Goal: Task Accomplishment & Management: Manage account settings

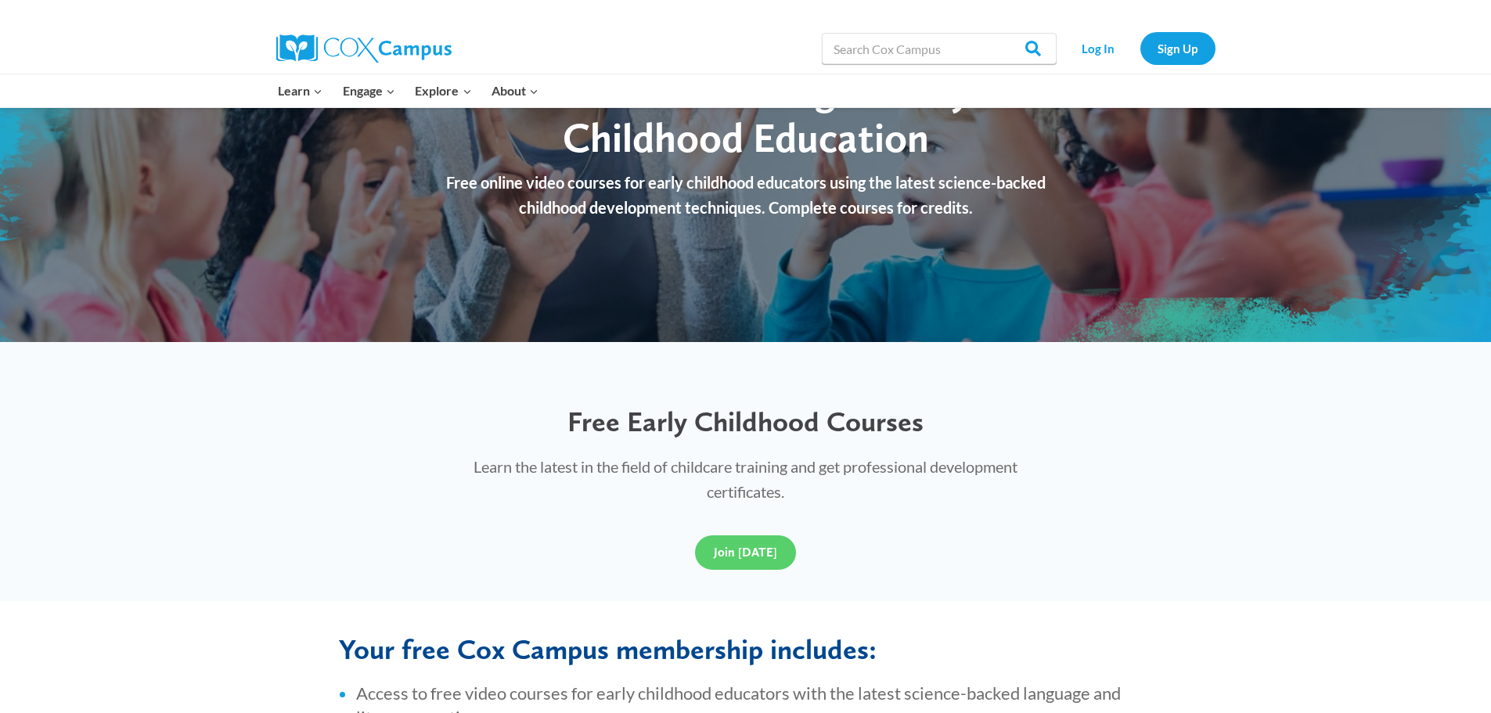
scroll to position [156, 0]
click at [754, 543] on link "Join [DATE]" at bounding box center [745, 553] width 101 height 34
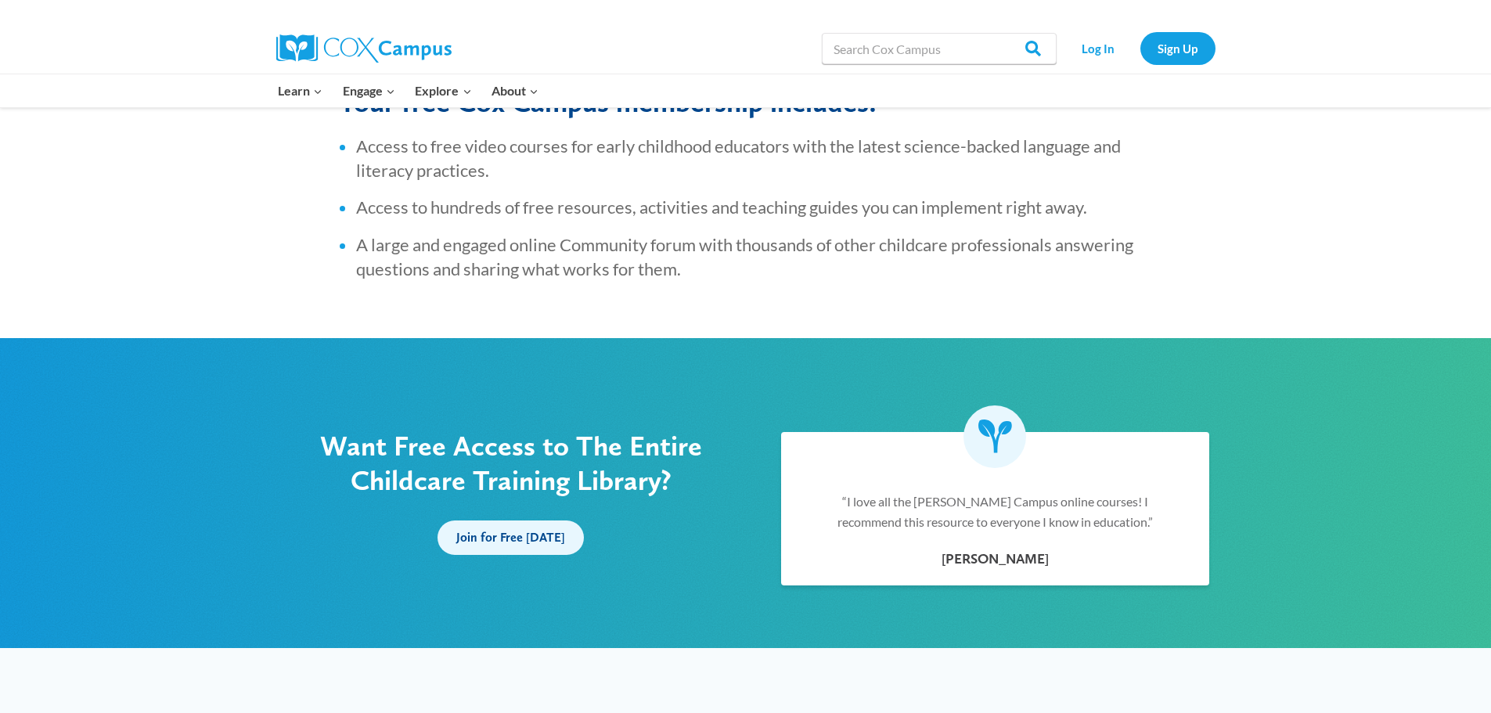
scroll to position [939, 0]
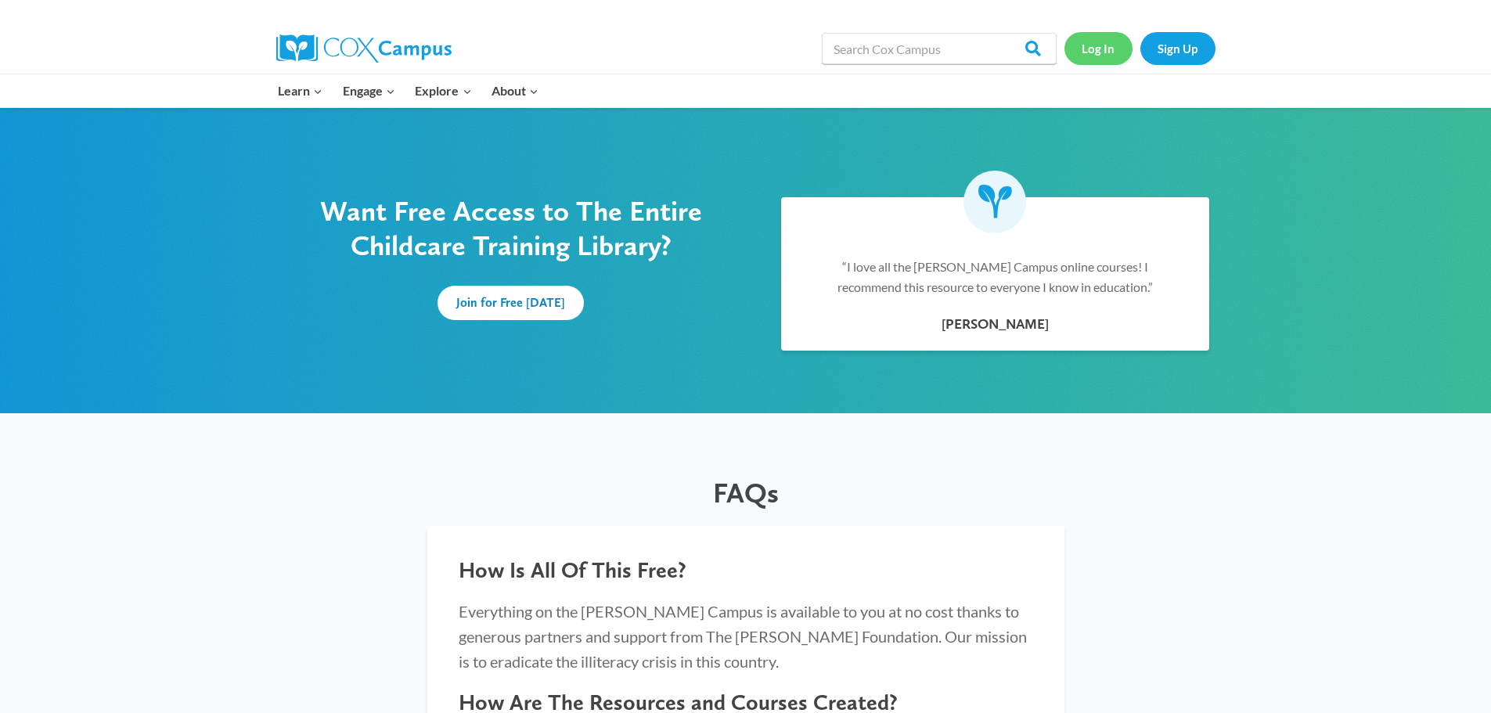
click at [1104, 55] on link "Log In" at bounding box center [1098, 48] width 68 height 32
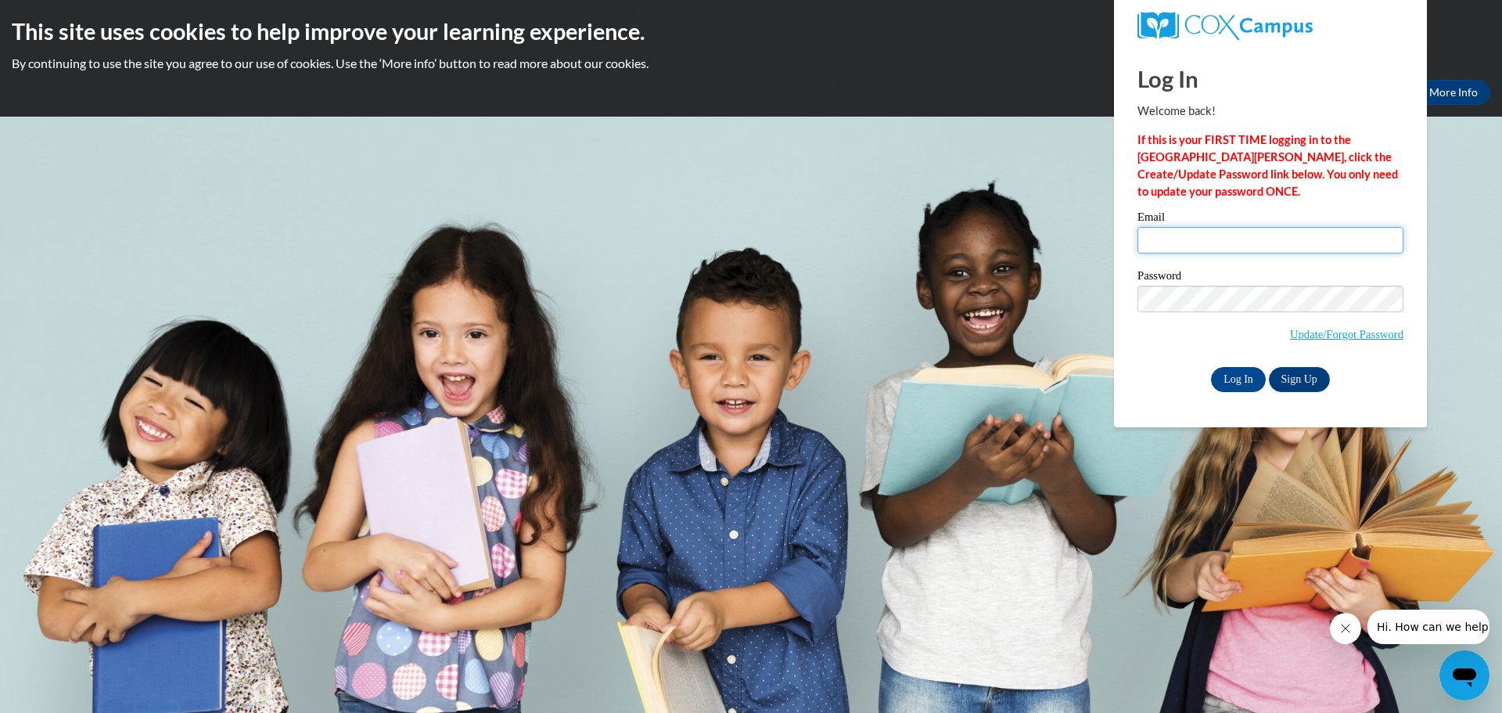
click at [1257, 244] on input "Email" at bounding box center [1271, 240] width 266 height 27
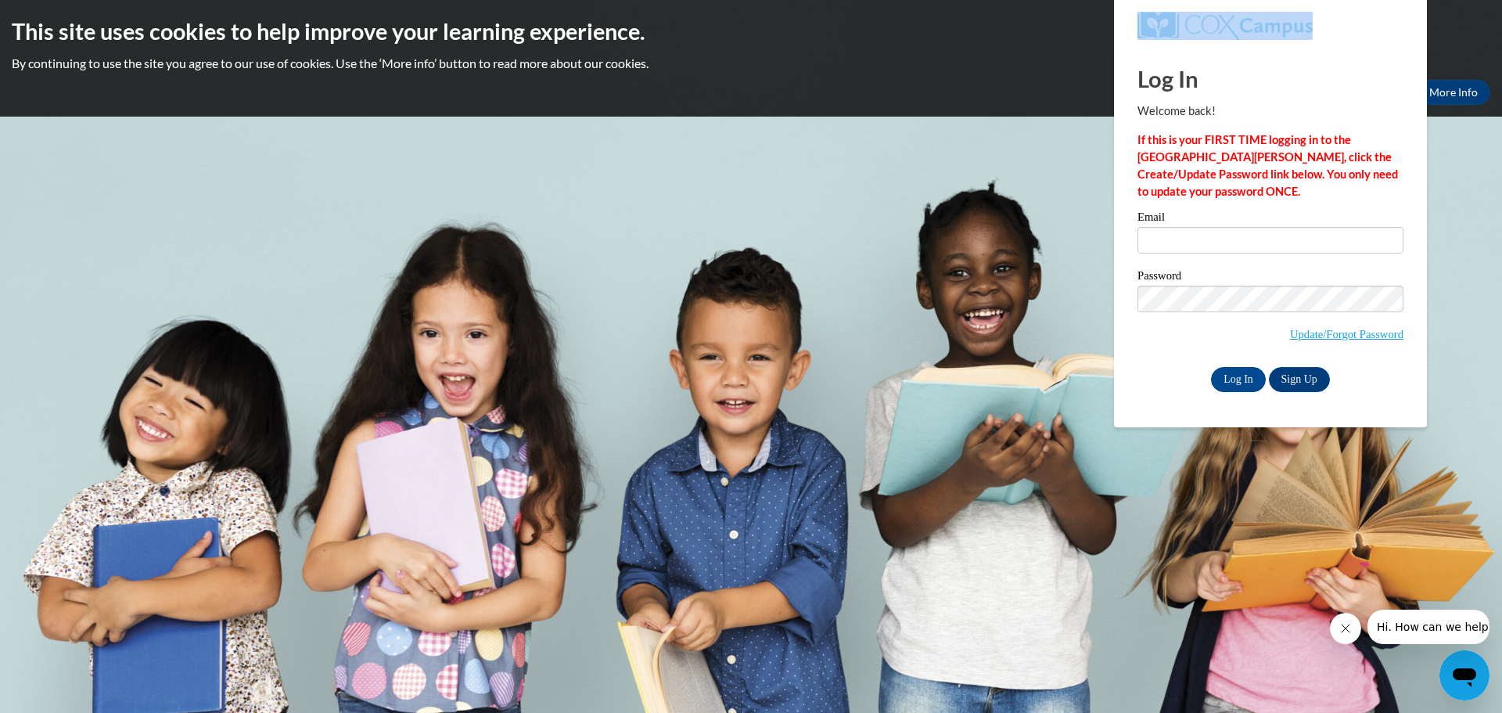
drag, startPoint x: 1372, startPoint y: 45, endPoint x: 1093, endPoint y: 49, distance: 279.4
click at [1093, 49] on body "This site uses cookies to help improve your learning experience. By continuing …" at bounding box center [751, 356] width 1502 height 713
click at [755, 445] on body "This site uses cookies to help improve your learning experience. By continuing …" at bounding box center [751, 356] width 1502 height 713
